Goal: Find specific page/section

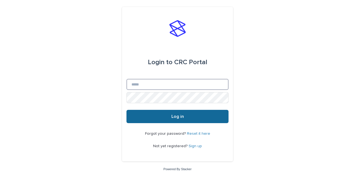
type input "**********"
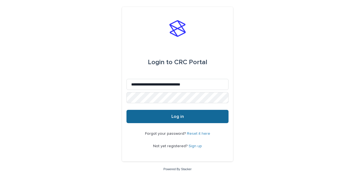
click at [165, 118] on button "Log in" at bounding box center [177, 116] width 102 height 13
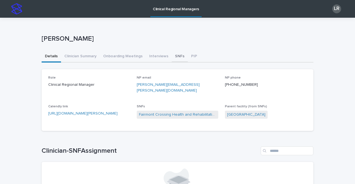
click at [174, 57] on button "SNFs" at bounding box center [180, 57] width 16 height 12
